Goal: Find contact information: Find contact information

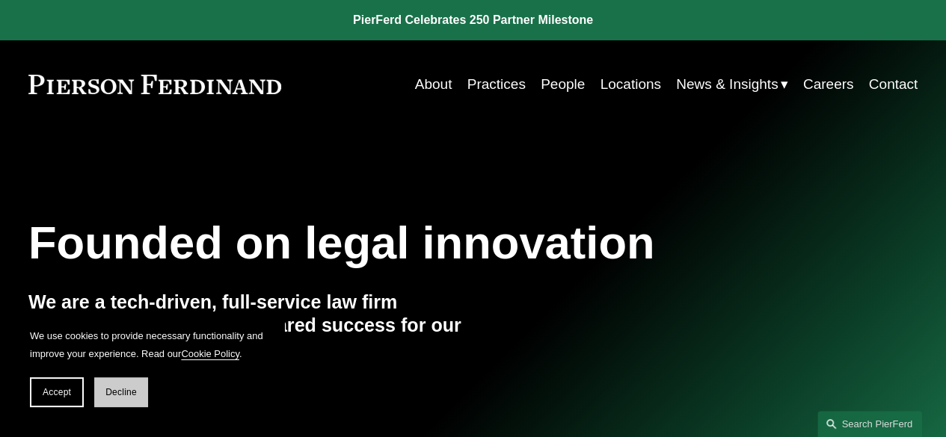
click at [117, 384] on button "Decline" at bounding box center [121, 393] width 54 height 30
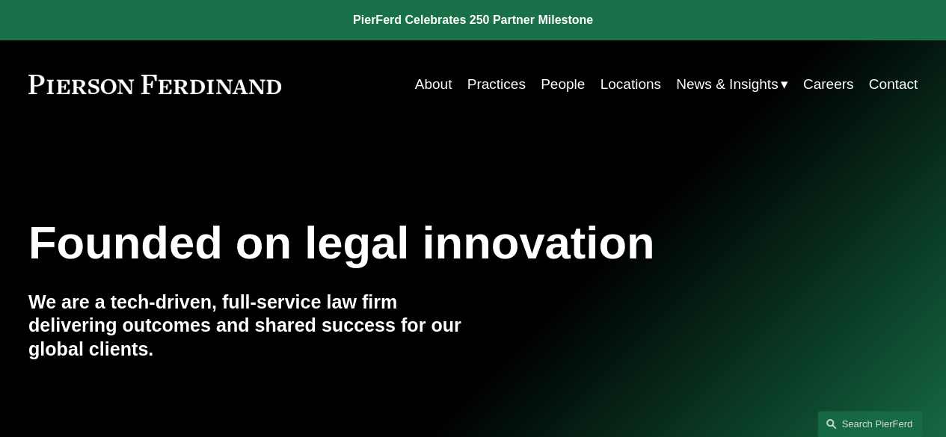
click at [553, 90] on link "People" at bounding box center [563, 84] width 44 height 28
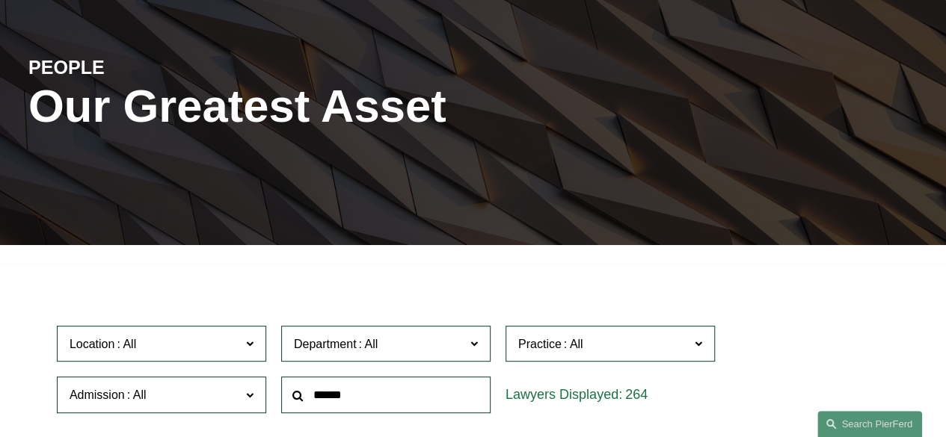
scroll to position [267, 0]
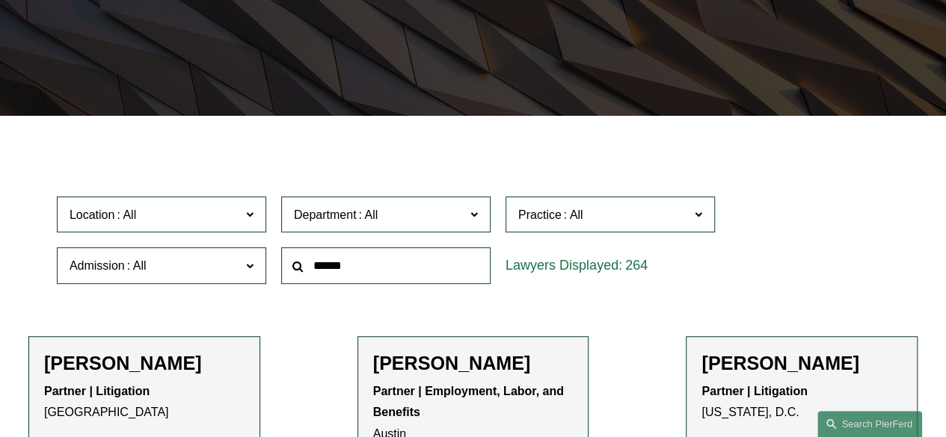
click at [461, 218] on span "Department" at bounding box center [379, 215] width 171 height 20
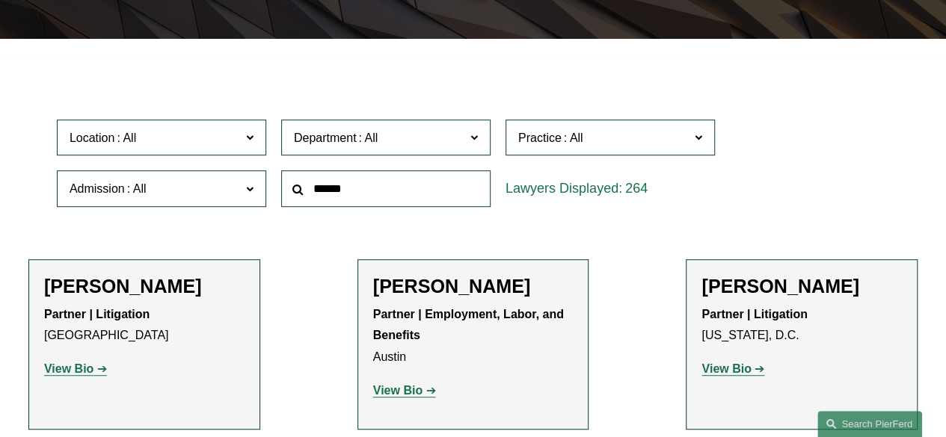
scroll to position [342, 0]
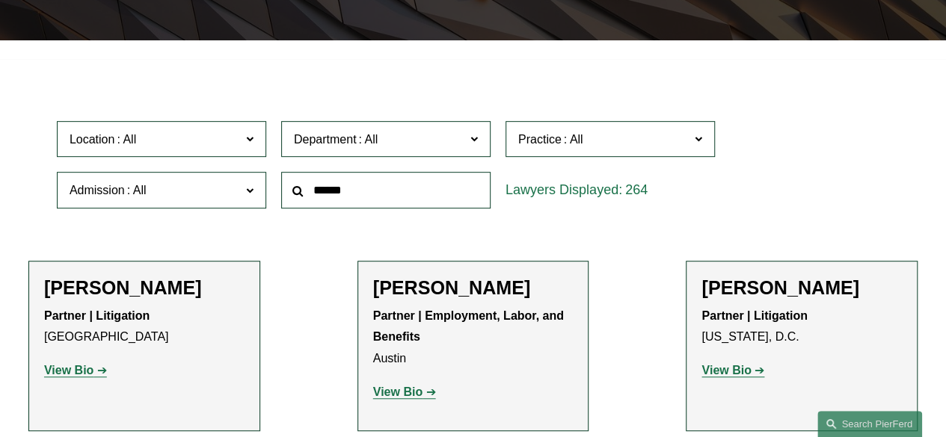
click at [641, 144] on span "Practice" at bounding box center [603, 139] width 171 height 20
click at [0, 0] on link "Mergers and Acquisitions" at bounding box center [0, 0] width 0 height 0
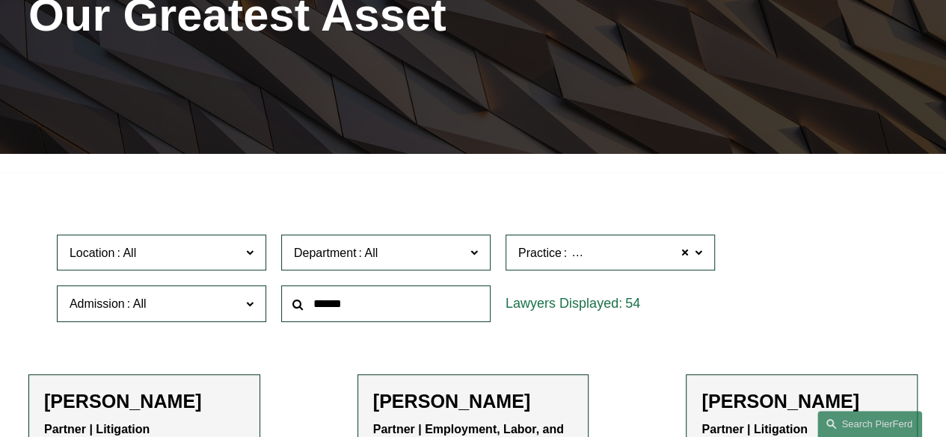
scroll to position [227, 0]
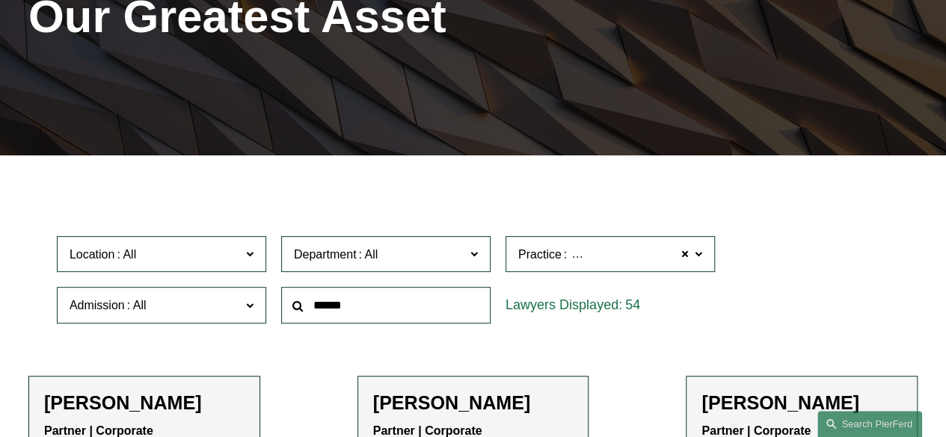
click at [470, 256] on label "Department" at bounding box center [385, 254] width 209 height 37
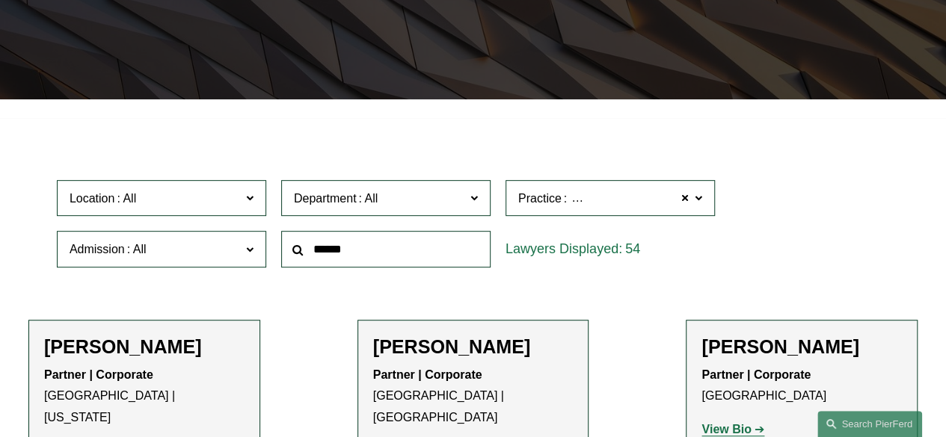
scroll to position [284, 0]
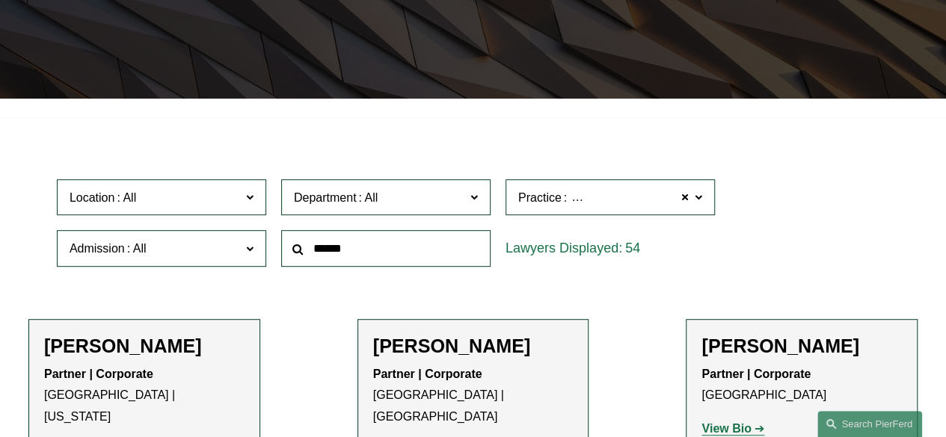
click at [473, 192] on span at bounding box center [473, 196] width 7 height 19
click at [241, 200] on label "Location" at bounding box center [161, 197] width 209 height 37
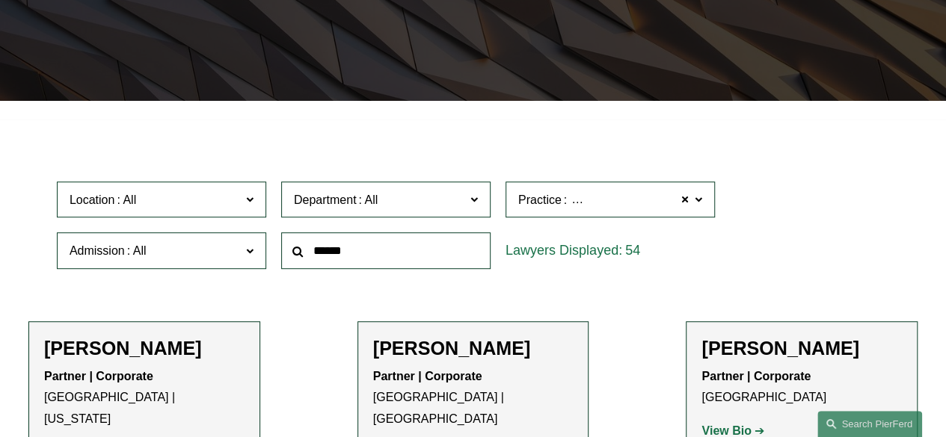
scroll to position [296, 0]
click at [0, 0] on link "Denver" at bounding box center [0, 0] width 0 height 0
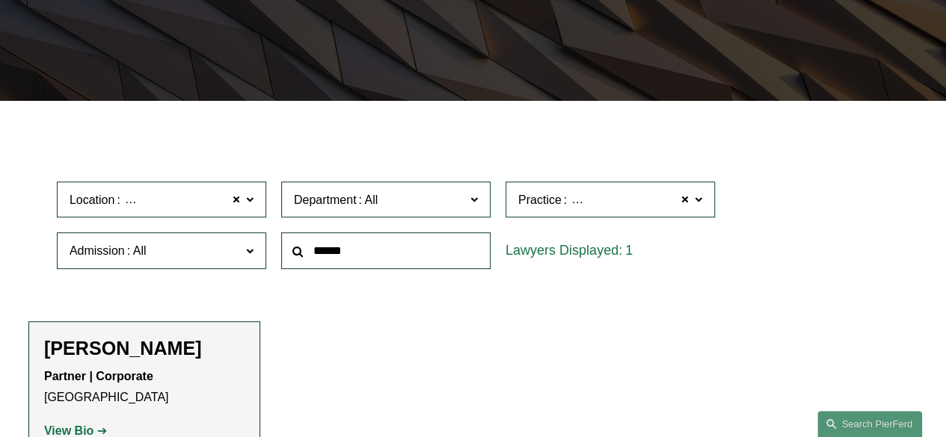
scroll to position [384, 0]
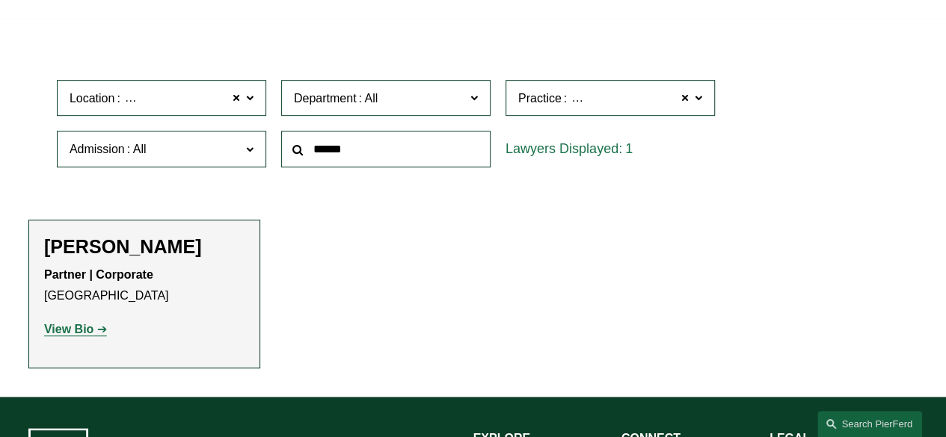
click at [93, 330] on link "View Bio" at bounding box center [75, 329] width 63 height 13
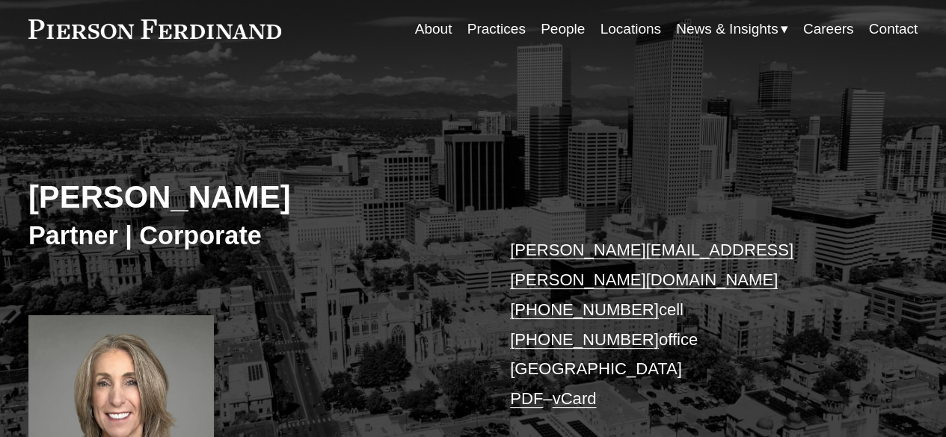
scroll to position [52, 0]
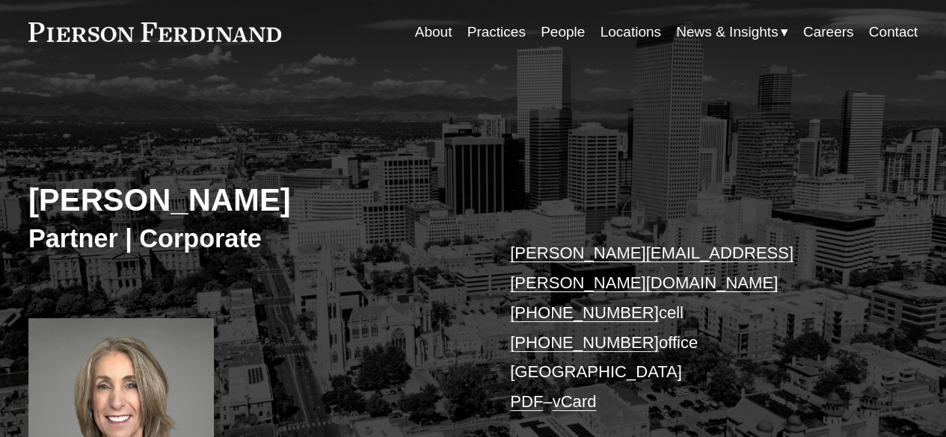
click at [71, 209] on h2 "Julie Herzog" at bounding box center [250, 201] width 445 height 38
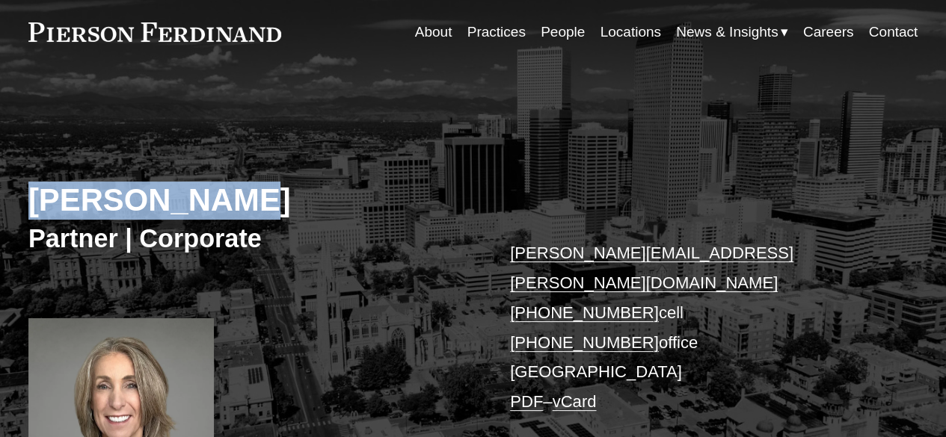
drag, startPoint x: 71, startPoint y: 209, endPoint x: 158, endPoint y: 212, distance: 86.8
click at [158, 212] on h2 "Julie Herzog" at bounding box center [250, 201] width 445 height 38
copy h2 "Julie Herzog"
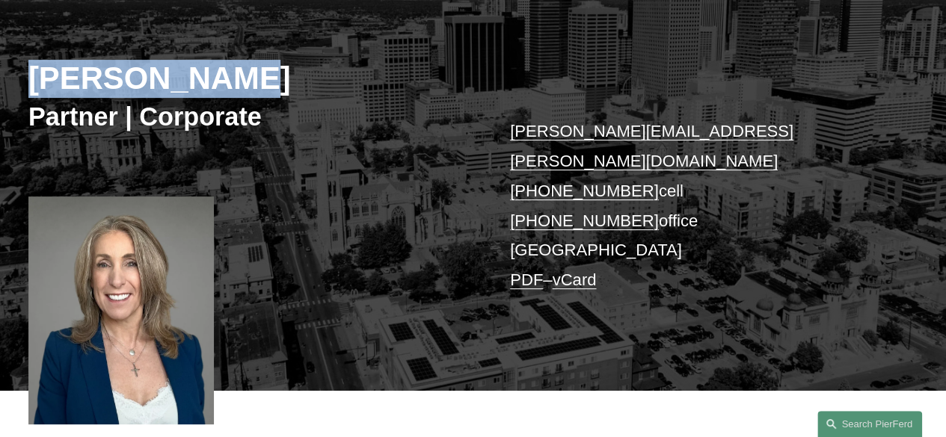
scroll to position [194, 0]
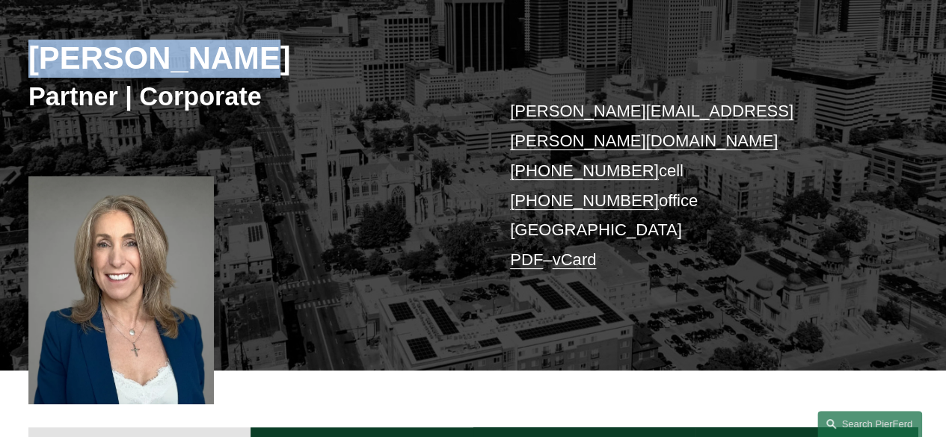
click at [66, 62] on h2 "Julie Herzog" at bounding box center [250, 59] width 445 height 38
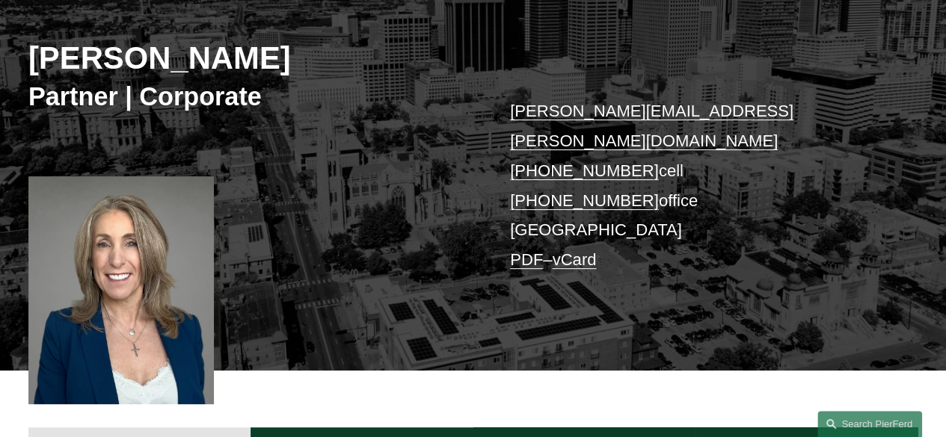
click at [66, 62] on h2 "Julie Herzog" at bounding box center [250, 59] width 445 height 38
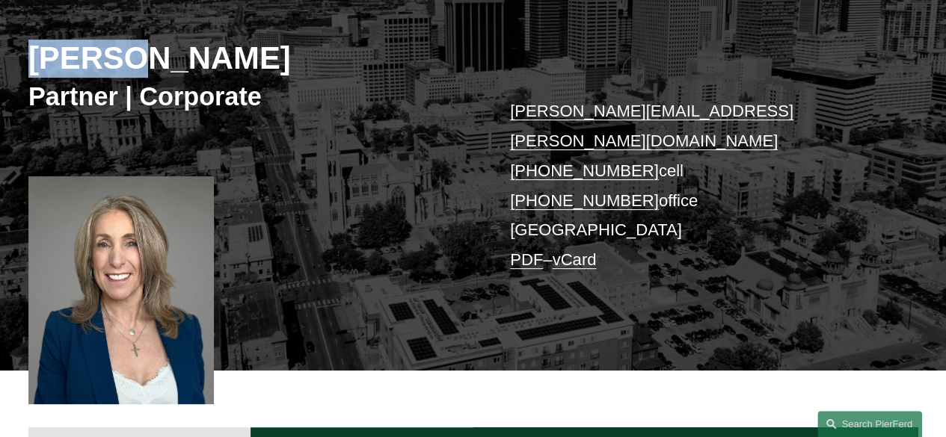
click at [66, 62] on h2 "Julie Herzog" at bounding box center [250, 59] width 445 height 38
copy h2 "Julie"
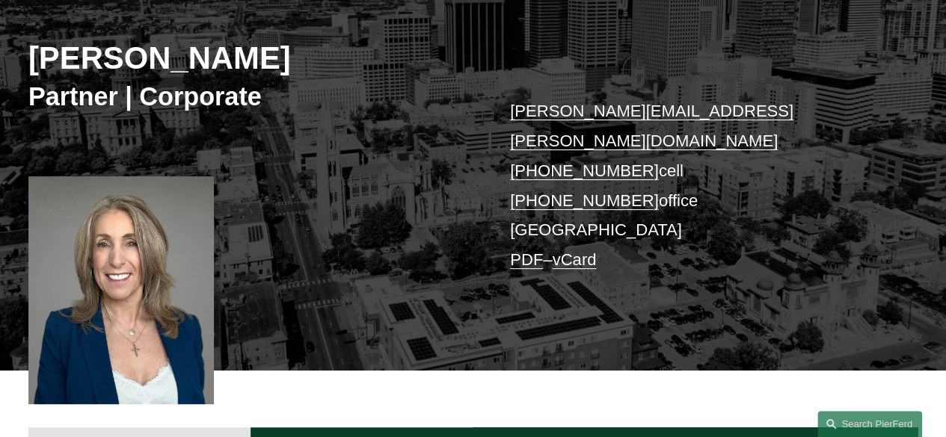
click at [147, 65] on h2 "Julie Herzog" at bounding box center [250, 59] width 445 height 38
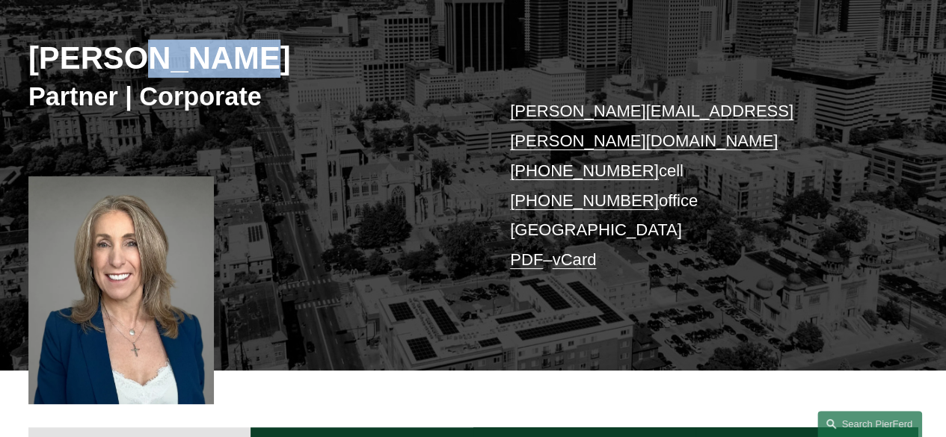
click at [147, 65] on h2 "Julie Herzog" at bounding box center [250, 59] width 445 height 38
copy h2 "Herzog"
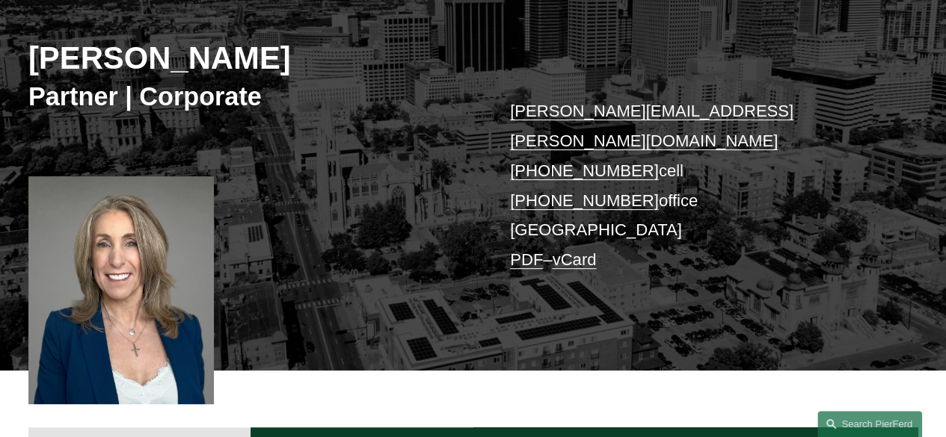
click at [467, 112] on h3 "Partner | Corporate" at bounding box center [250, 96] width 445 height 31
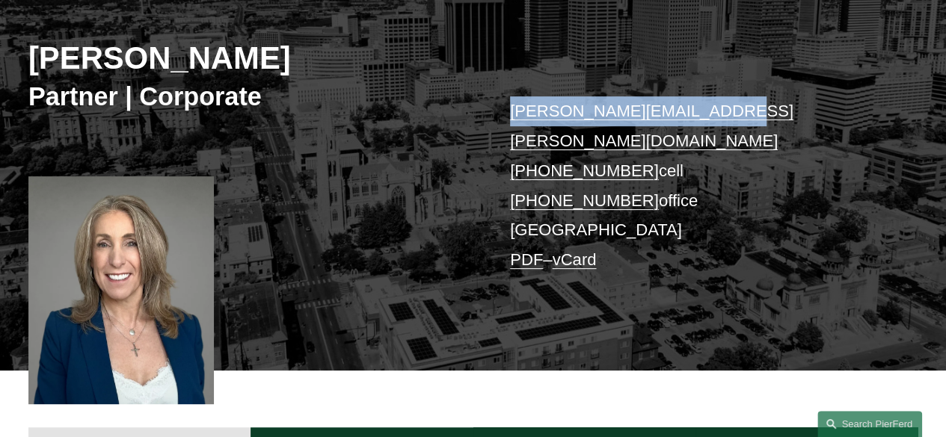
drag, startPoint x: 467, startPoint y: 113, endPoint x: 682, endPoint y: 99, distance: 215.0
click at [682, 99] on div "Julie Herzog Partner | Corporate julie.herzog@pierferd.com +1.303.246.4189 cell…" at bounding box center [473, 166] width 946 height 407
copy div "julie.herzog@pierferd.com"
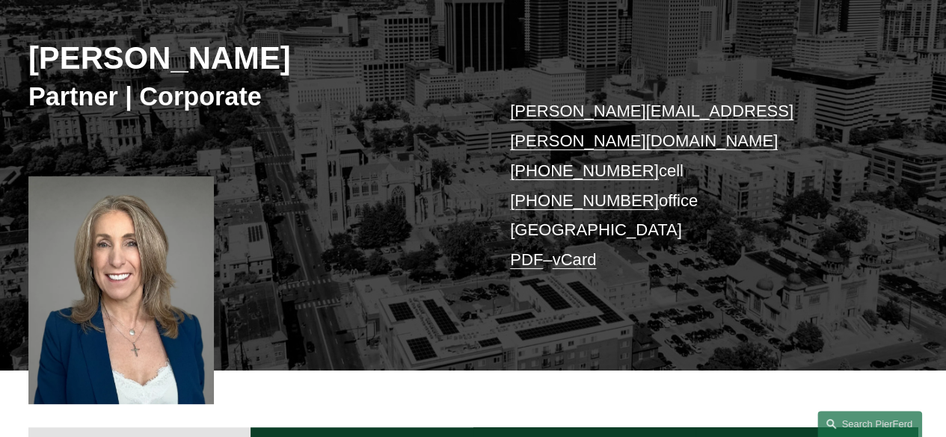
click at [487, 168] on div "Julie Herzog Partner | Corporate julie.herzog@pierferd.com +1.303.246.4189 cell…" at bounding box center [473, 166] width 946 height 407
drag, startPoint x: 487, startPoint y: 168, endPoint x: 628, endPoint y: 170, distance: 140.6
click at [628, 170] on div "Julie Herzog Partner | Corporate julie.herzog@pierferd.com +1.303.246.4189 cell…" at bounding box center [473, 166] width 946 height 407
copy link "+1.720.719.7405"
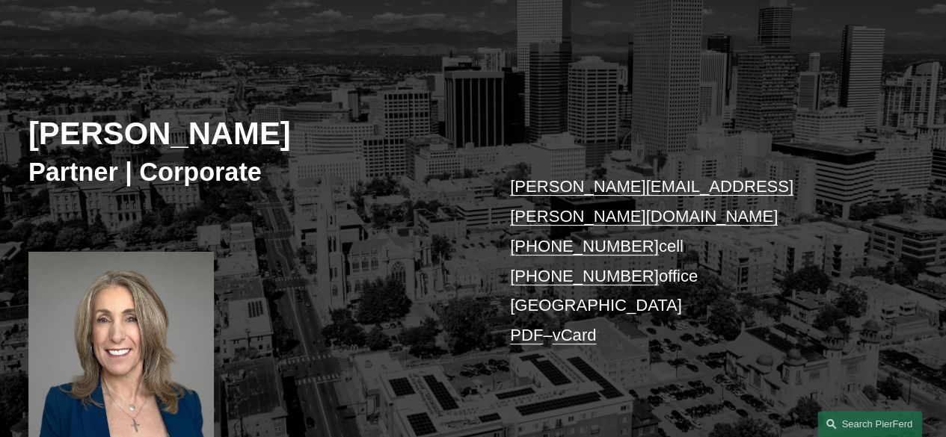
scroll to position [117, 0]
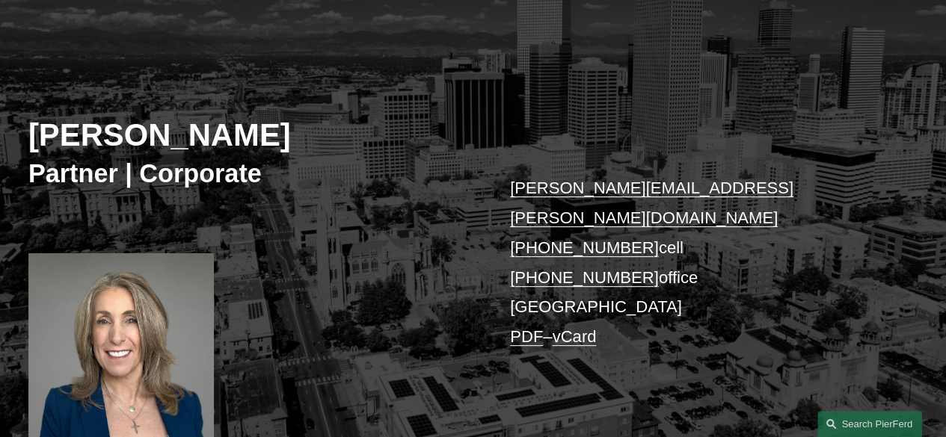
click at [501, 215] on div "Julie Herzog Partner | Corporate julie.herzog@pierferd.com +1.303.246.4189 cell…" at bounding box center [473, 243] width 946 height 407
drag, startPoint x: 501, startPoint y: 215, endPoint x: 621, endPoint y: 219, distance: 120.4
click at [621, 219] on div "Julie Herzog Partner | Corporate julie.herzog@pierferd.com +1.303.246.4189 cell…" at bounding box center [473, 243] width 946 height 407
copy link "+1.303.246.4189"
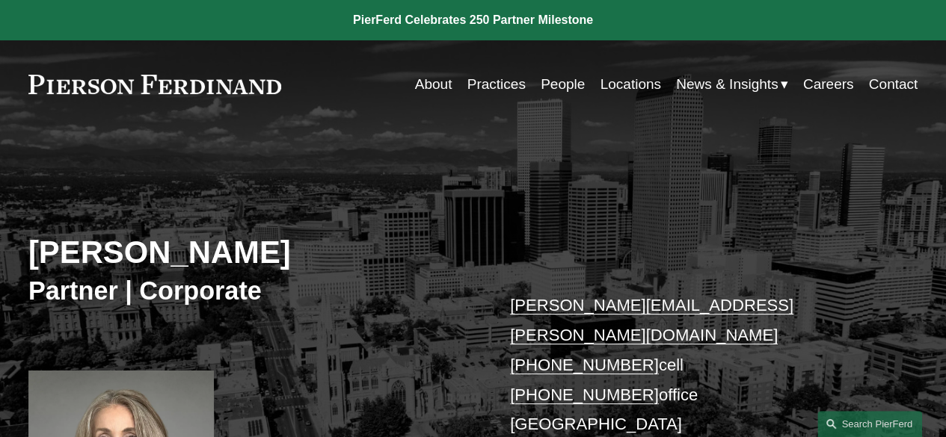
click at [184, 87] on link at bounding box center [154, 84] width 253 height 19
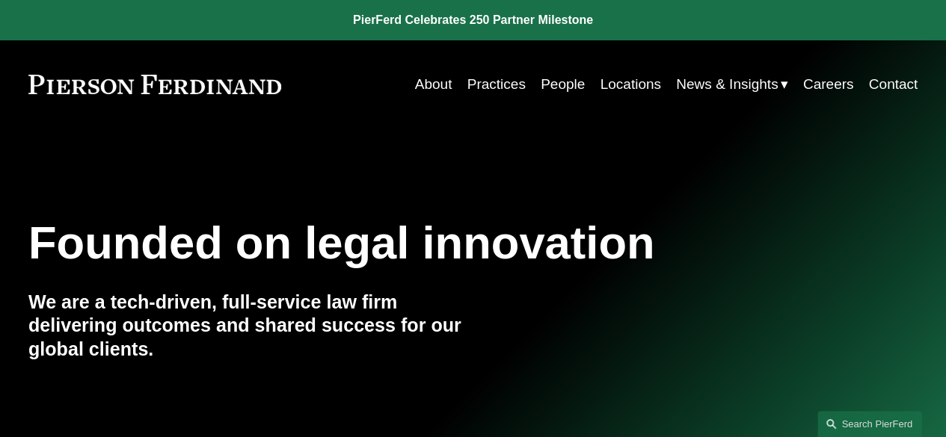
click at [304, 89] on div "About Practices People Locations News & Insights News Insights Blogs Careers Co…" at bounding box center [599, 84] width 636 height 28
drag, startPoint x: 304, startPoint y: 89, endPoint x: 34, endPoint y: 80, distance: 270.1
click at [34, 80] on div "About Practices People Locations News & Insights News" at bounding box center [472, 84] width 889 height 28
click at [18, 71] on div "Skip to Content About Practices People Locations" at bounding box center [473, 84] width 946 height 88
drag, startPoint x: 18, startPoint y: 71, endPoint x: 172, endPoint y: 93, distance: 155.6
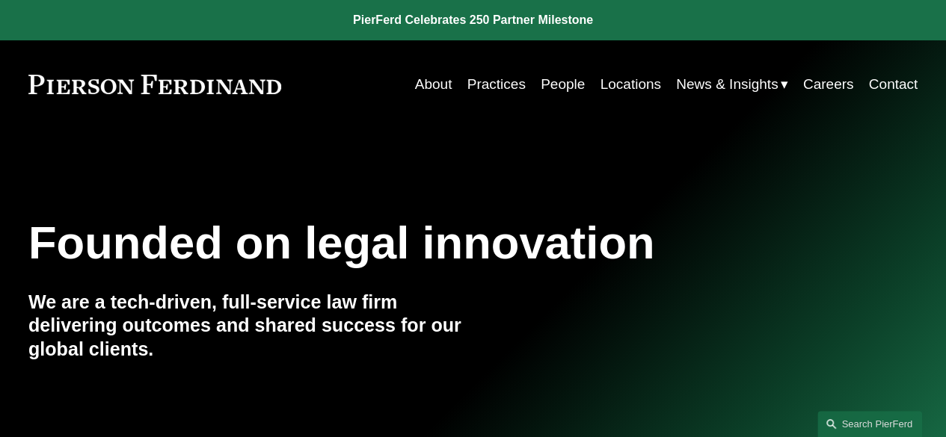
click at [172, 93] on div "Skip to Content About Practices People Locations" at bounding box center [473, 84] width 946 height 88
